Goal: Task Accomplishment & Management: Complete application form

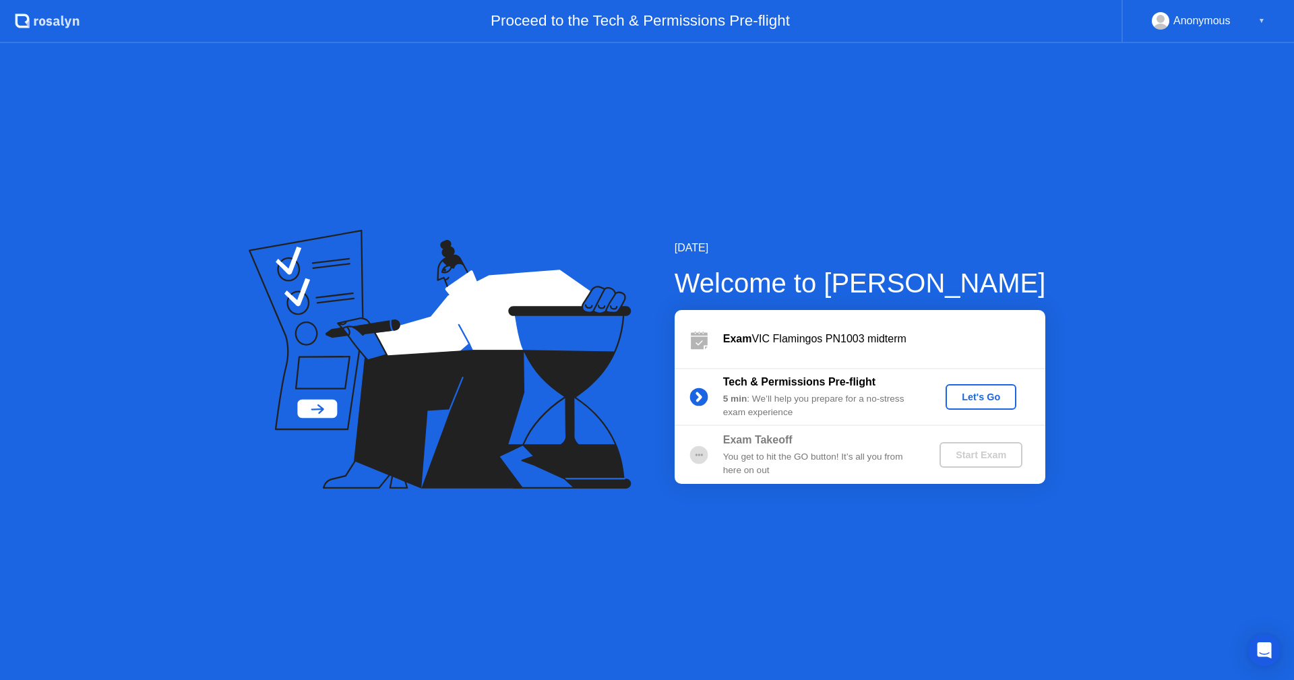
click at [974, 407] on button "Let's Go" at bounding box center [980, 397] width 71 height 26
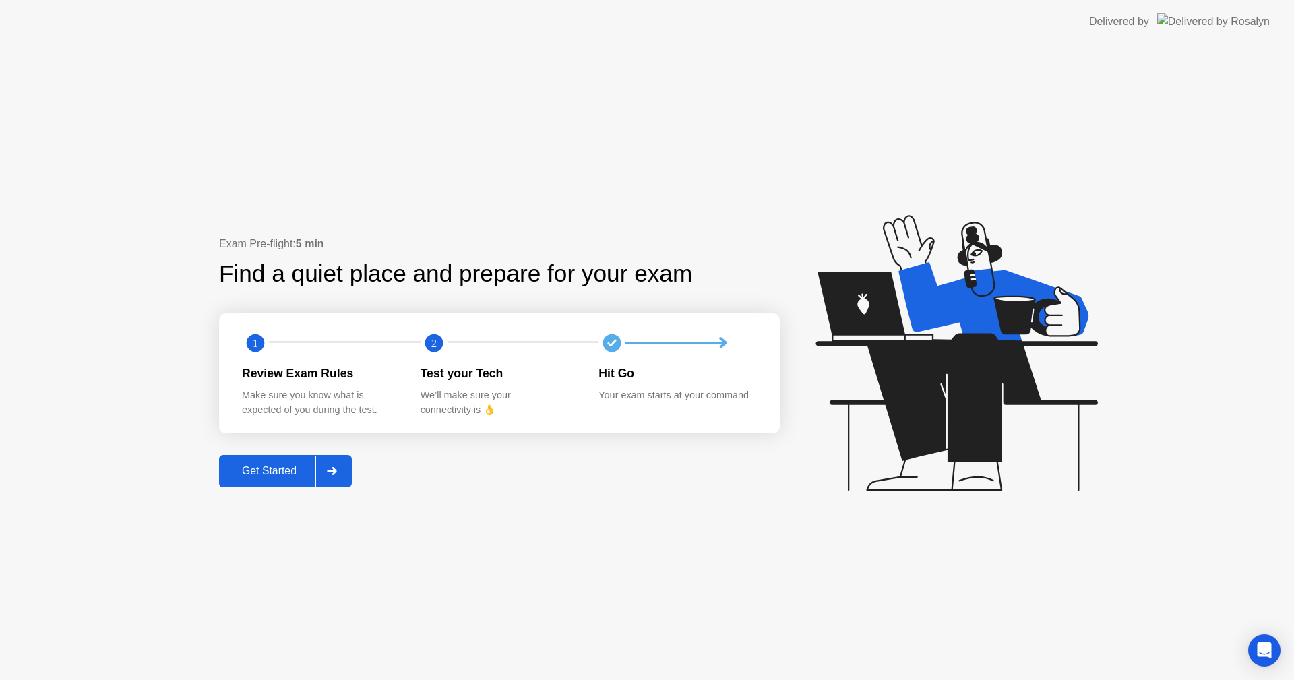
click at [285, 473] on div "Get Started" at bounding box center [269, 471] width 92 height 12
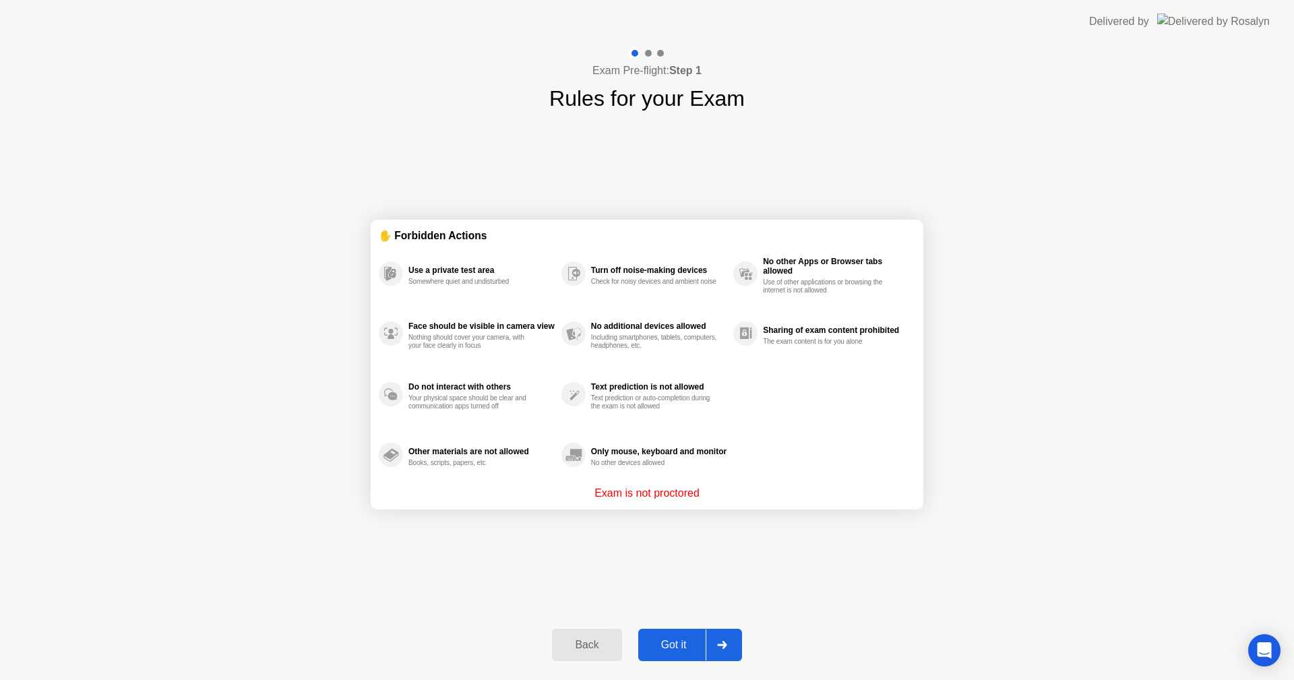
click at [671, 642] on div "Got it" at bounding box center [673, 645] width 63 height 12
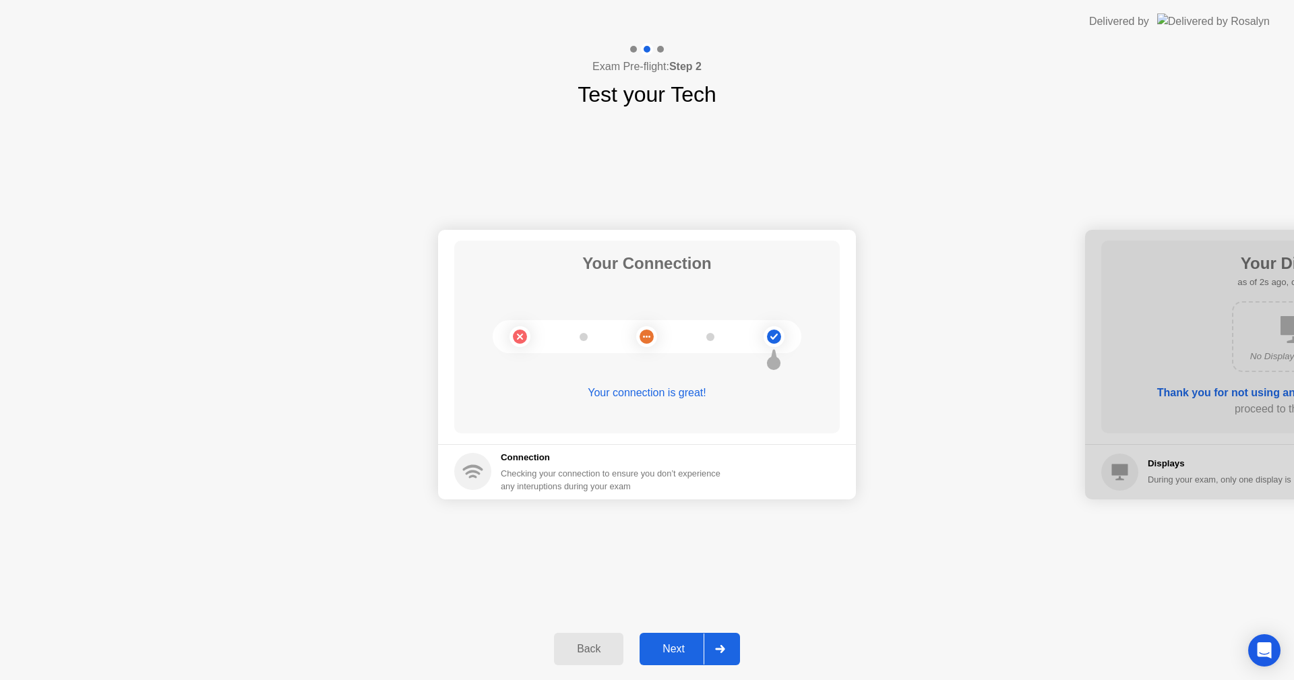
click at [671, 643] on div "Next" at bounding box center [674, 649] width 60 height 12
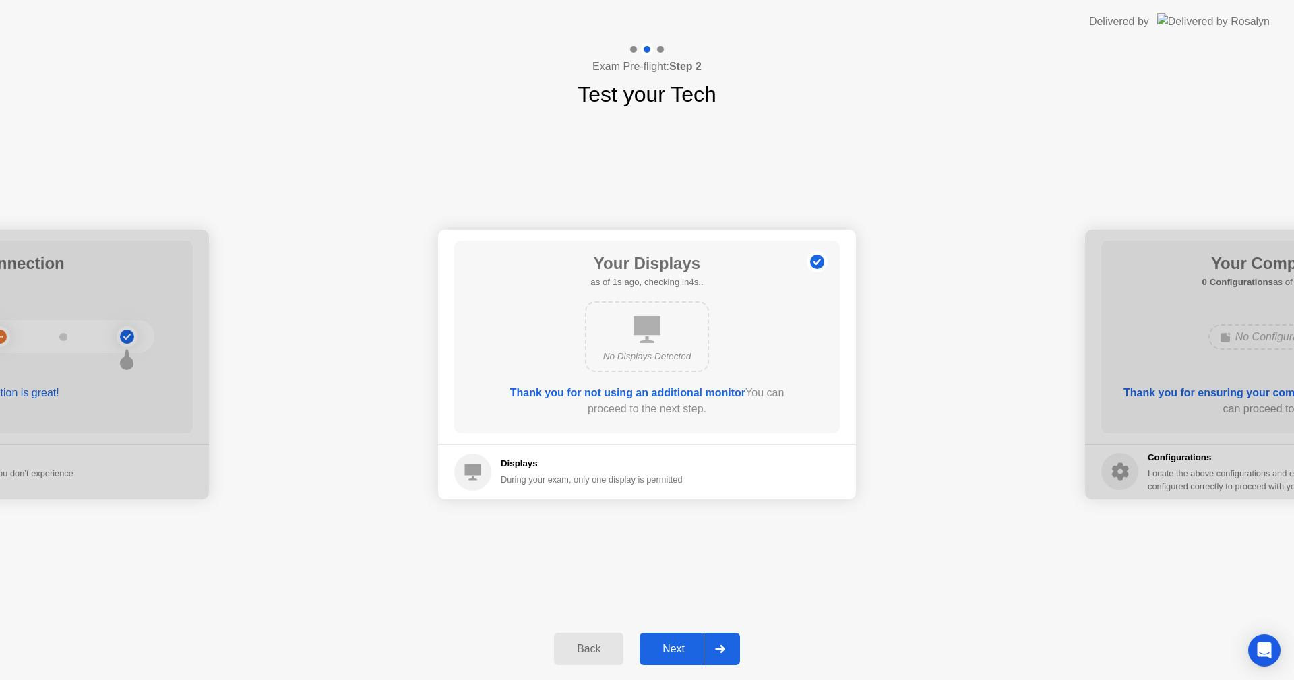
click at [671, 643] on div "Next" at bounding box center [674, 649] width 60 height 12
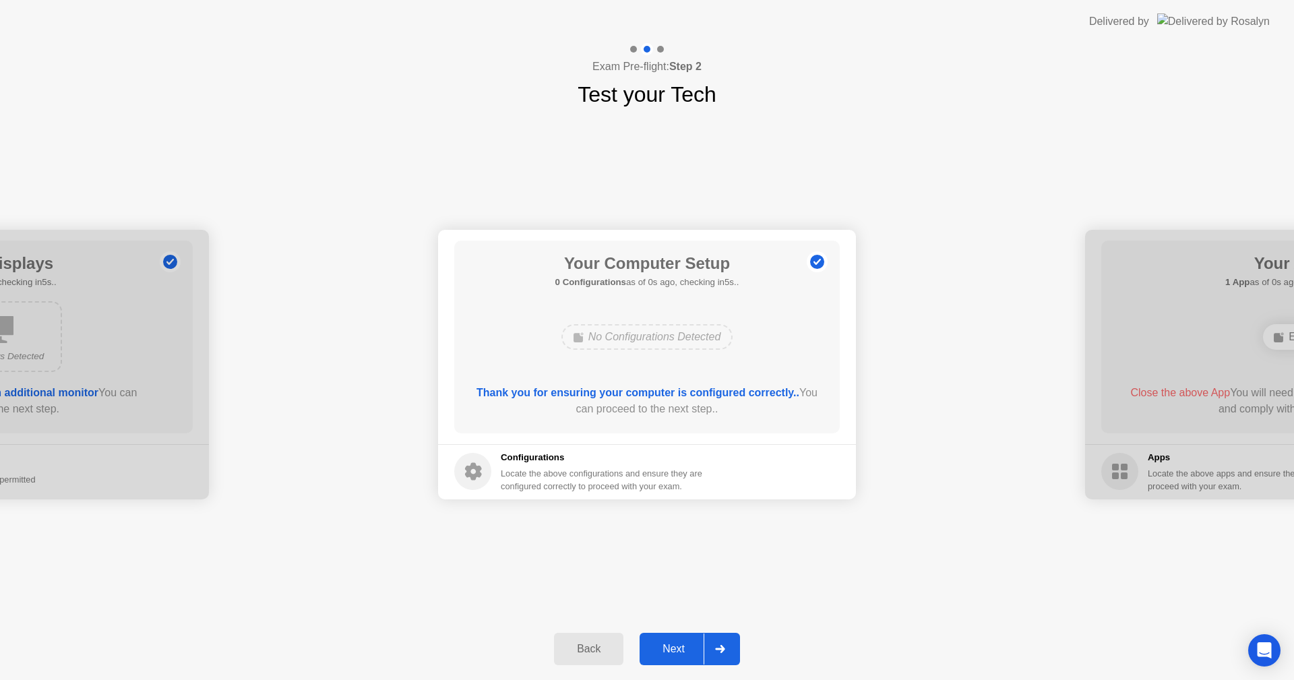
click at [671, 643] on div "Next" at bounding box center [674, 649] width 60 height 12
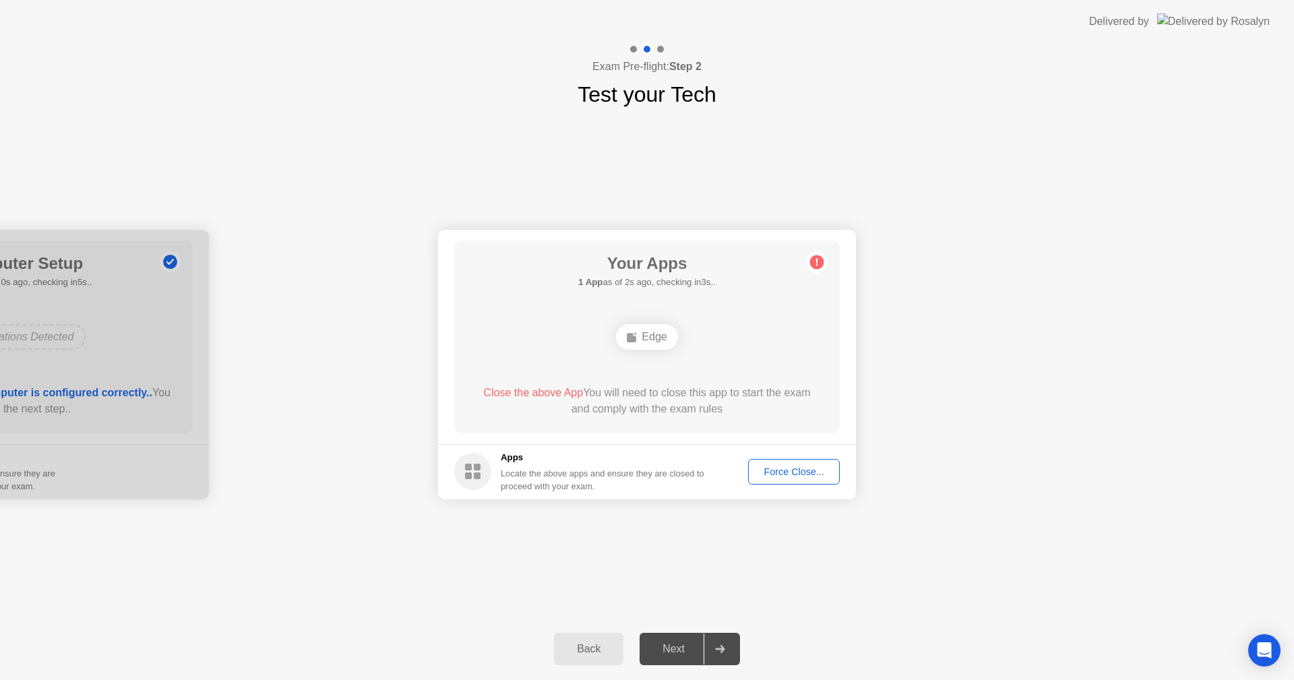
click at [780, 472] on div "Force Close..." at bounding box center [794, 471] width 82 height 11
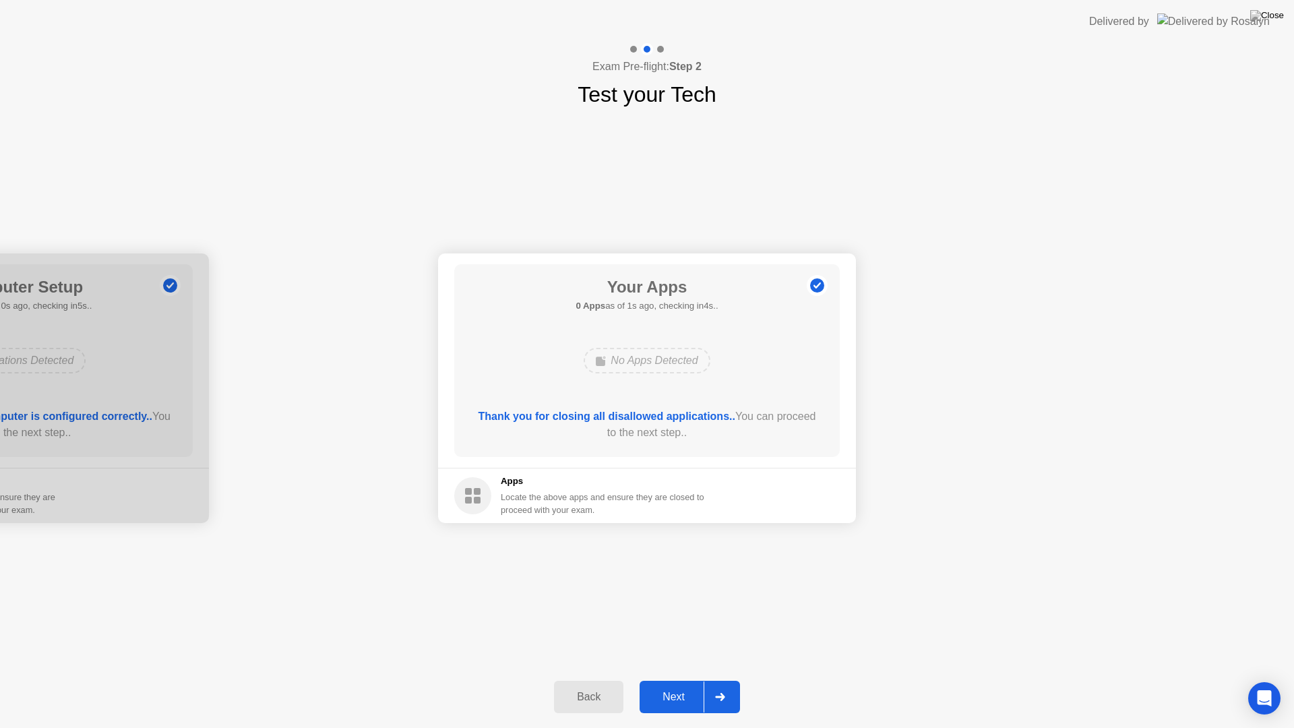
click at [670, 679] on div "Next" at bounding box center [674, 697] width 60 height 12
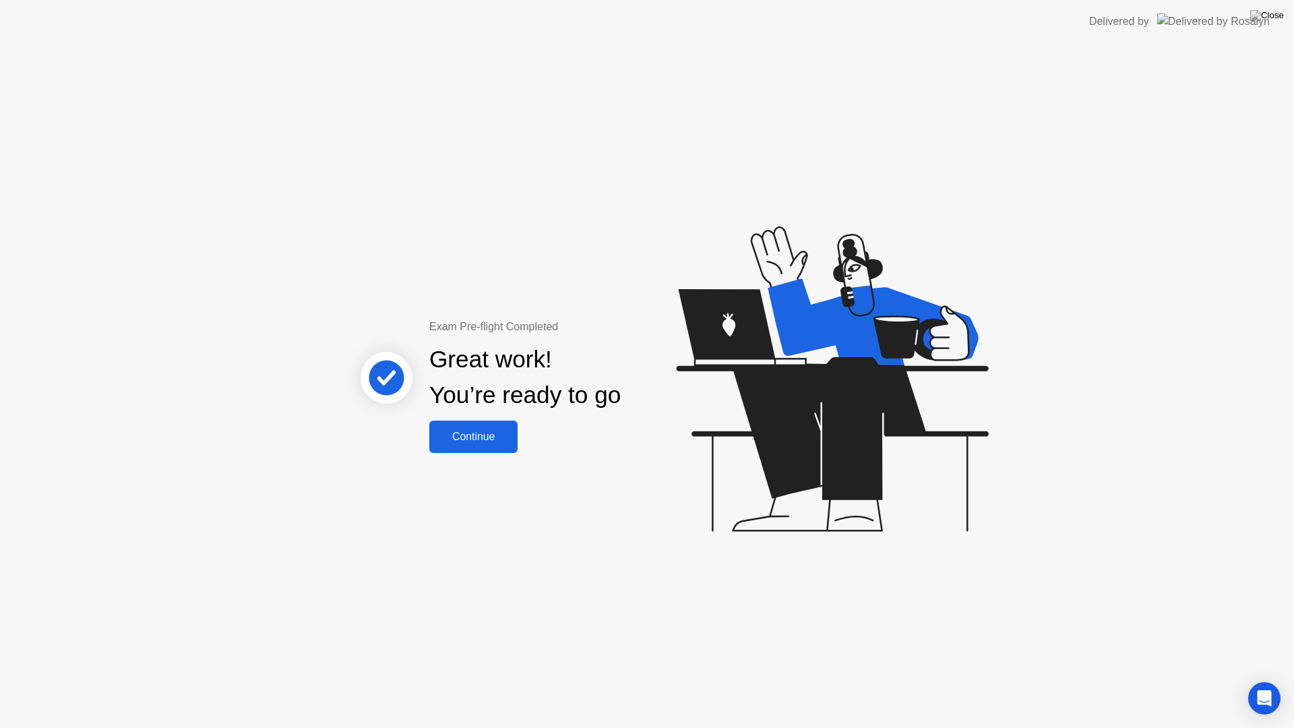
click at [453, 447] on button "Continue" at bounding box center [473, 437] width 88 height 32
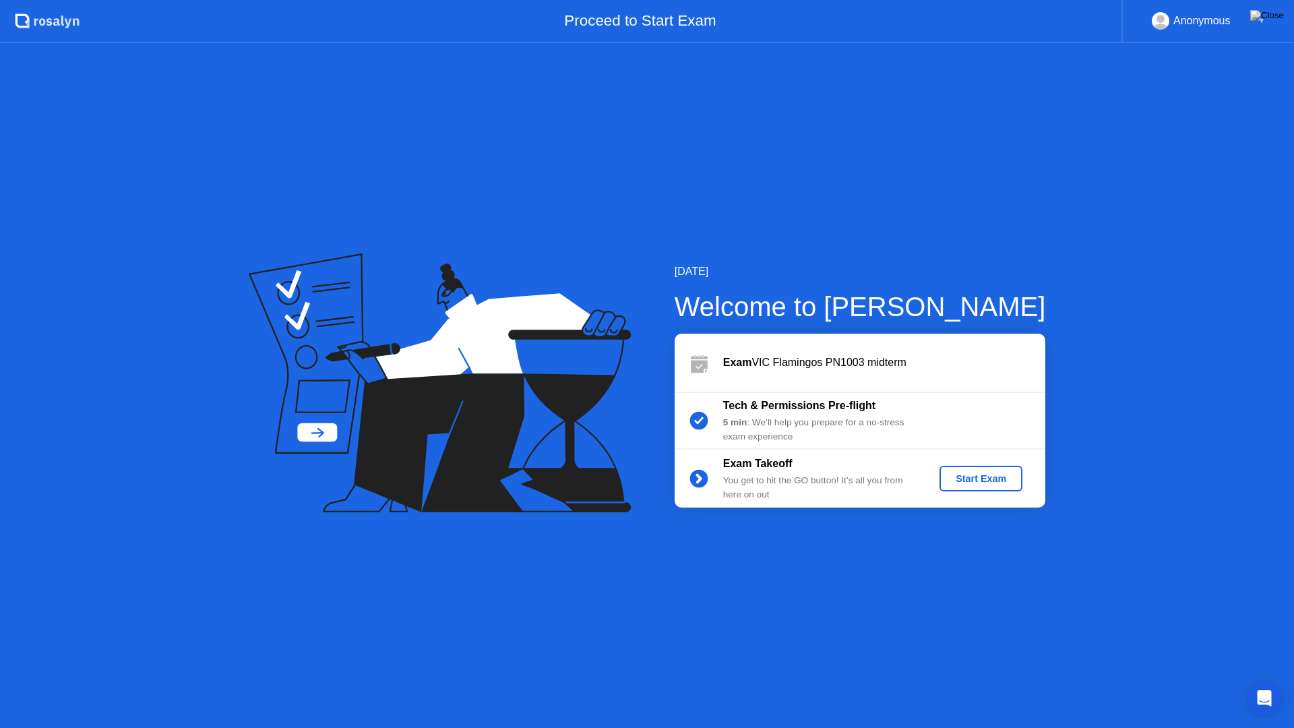
click at [957, 481] on div "Start Exam" at bounding box center [981, 478] width 72 height 11
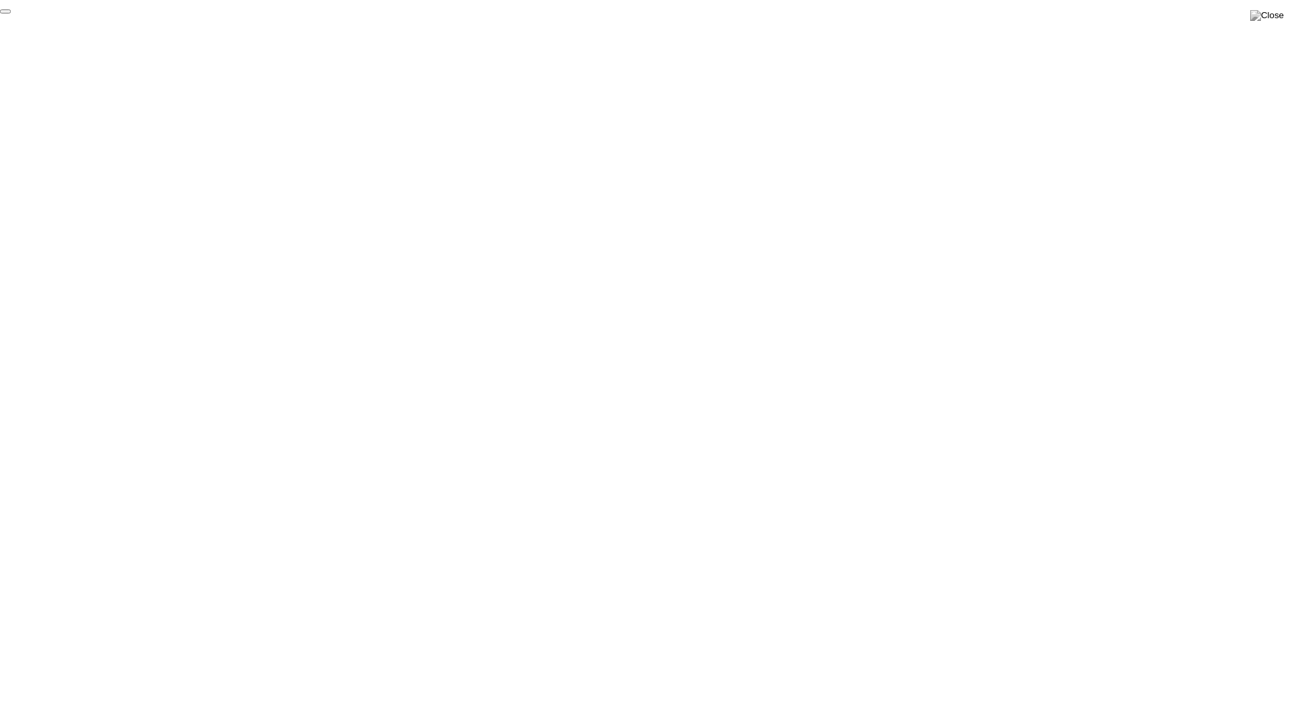
click div "End Proctoring Session"
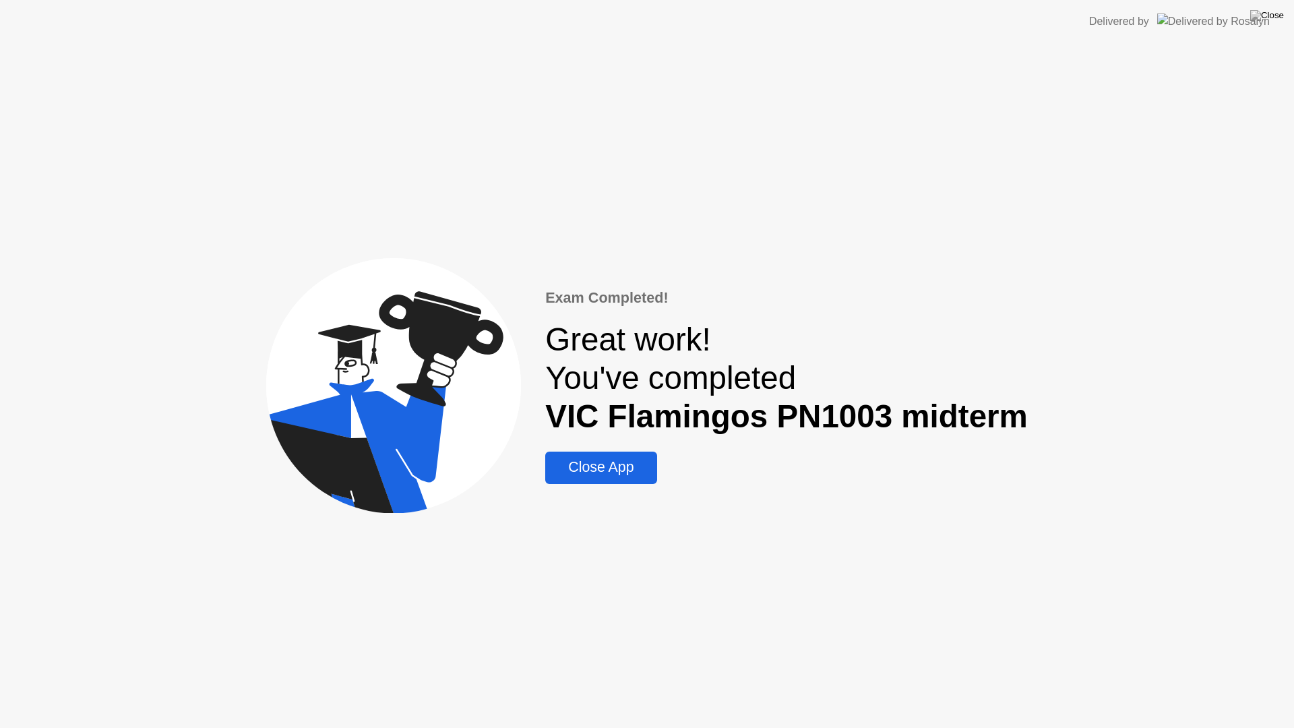
click at [649, 472] on div "Close App" at bounding box center [600, 467] width 103 height 17
